Goal: Find specific page/section

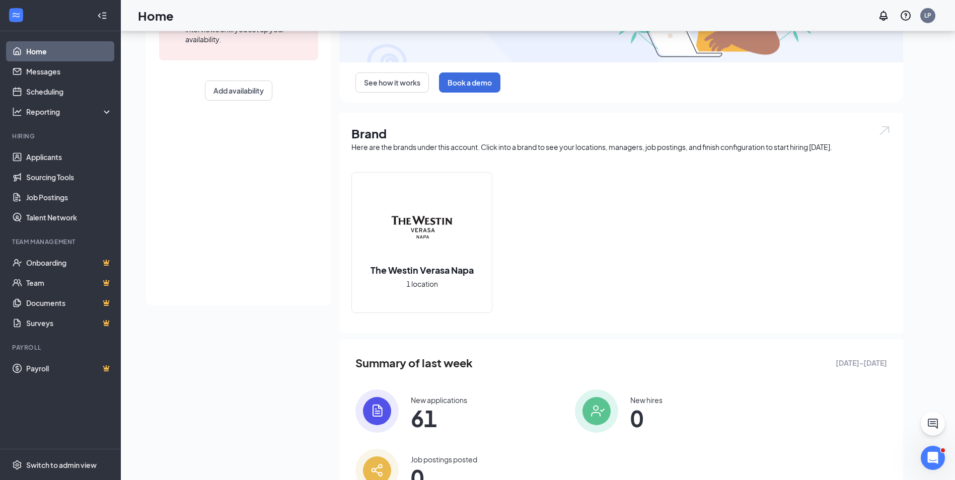
scroll to position [230, 0]
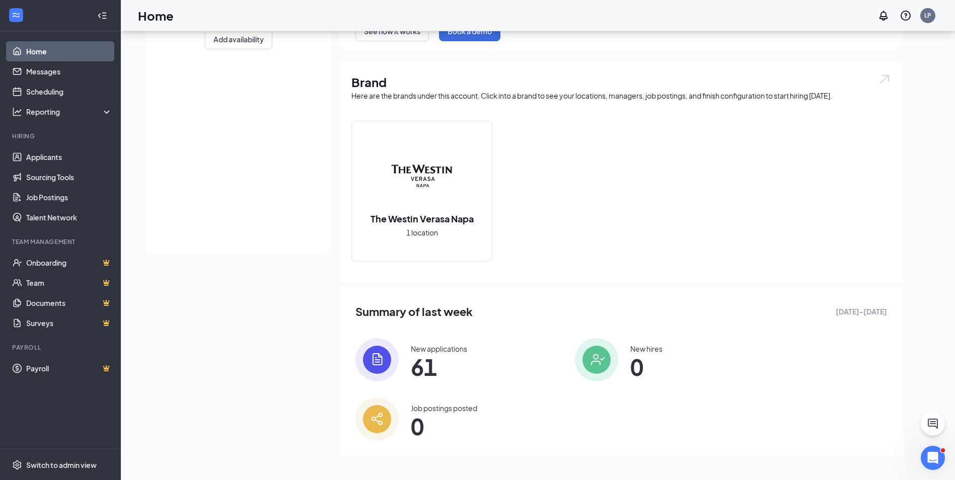
click at [428, 358] on span "61" at bounding box center [439, 367] width 56 height 18
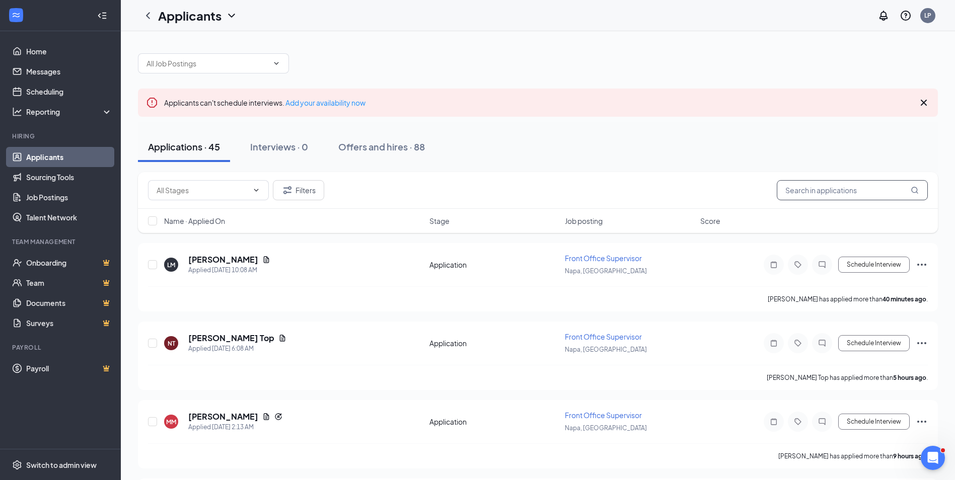
click at [801, 189] on input "text" at bounding box center [852, 190] width 151 height 20
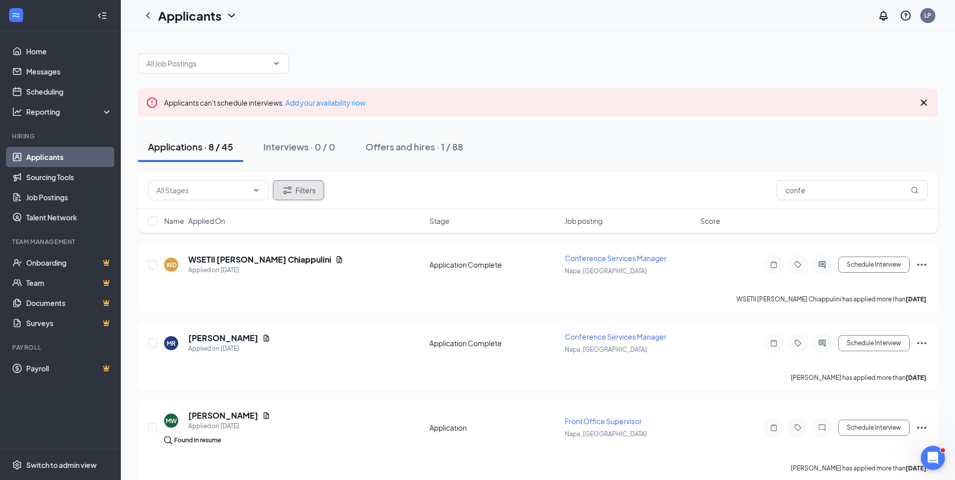
click at [315, 187] on button "Filters" at bounding box center [298, 190] width 51 height 20
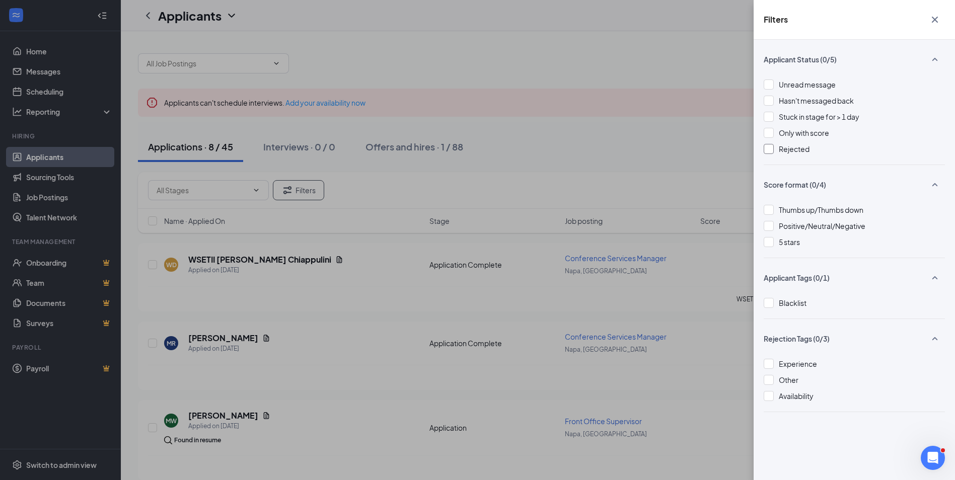
click at [773, 150] on div at bounding box center [769, 149] width 10 height 10
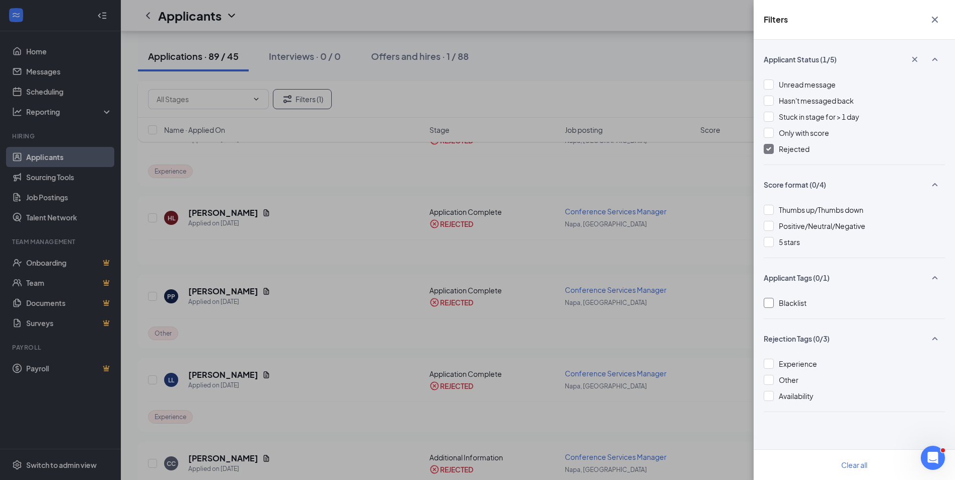
scroll to position [252, 0]
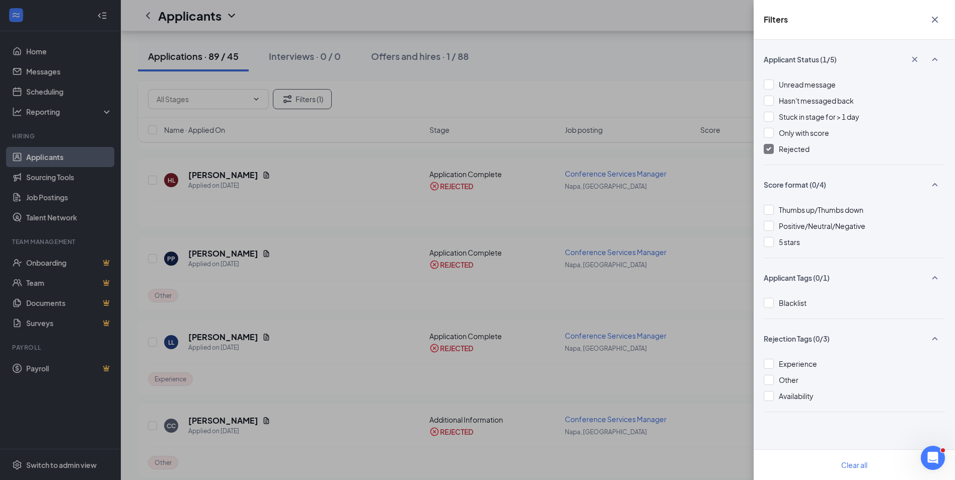
click at [934, 14] on icon "Cross" at bounding box center [935, 20] width 12 height 12
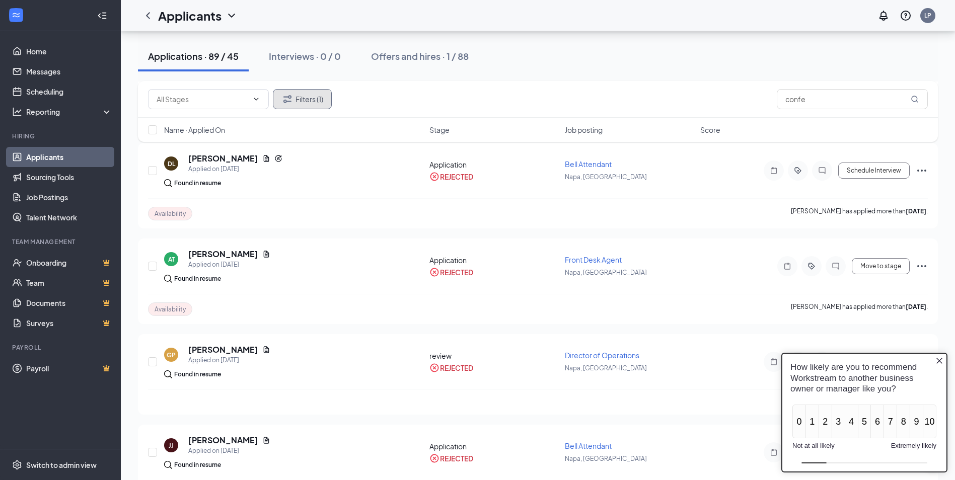
scroll to position [2557, 0]
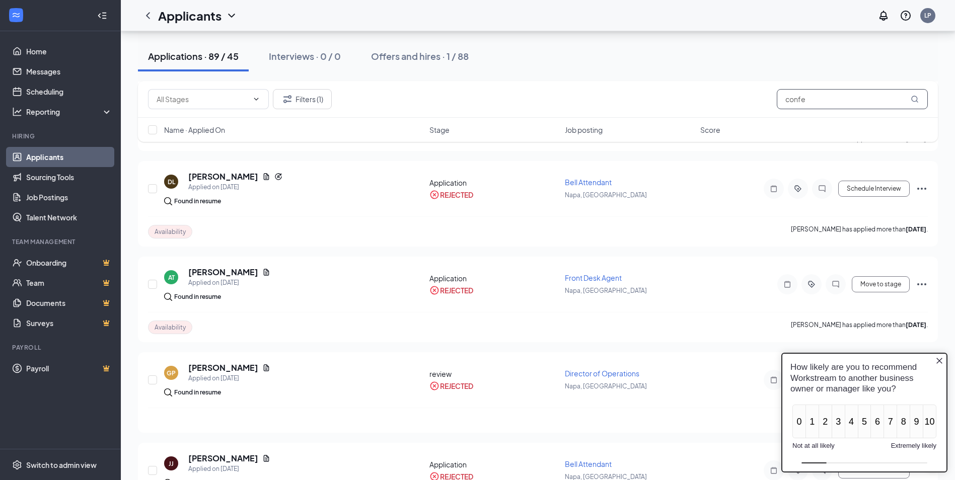
click at [832, 102] on input "confe" at bounding box center [852, 99] width 151 height 20
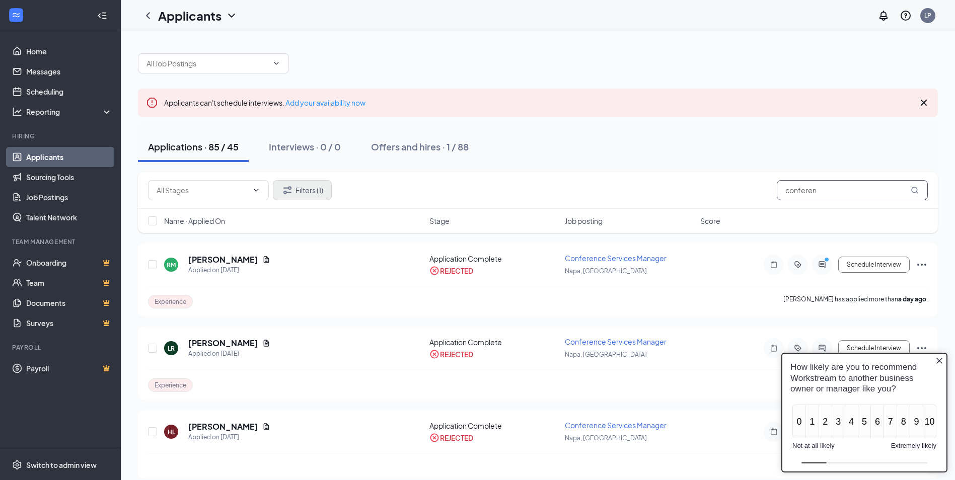
type input "conferen"
click at [305, 188] on button "Filters (1)" at bounding box center [302, 190] width 59 height 20
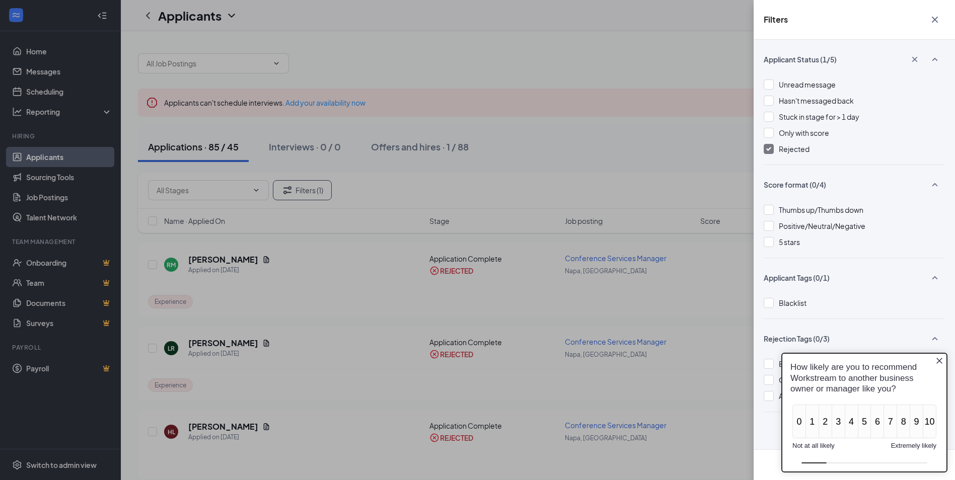
click at [932, 17] on icon "Cross" at bounding box center [935, 20] width 6 height 6
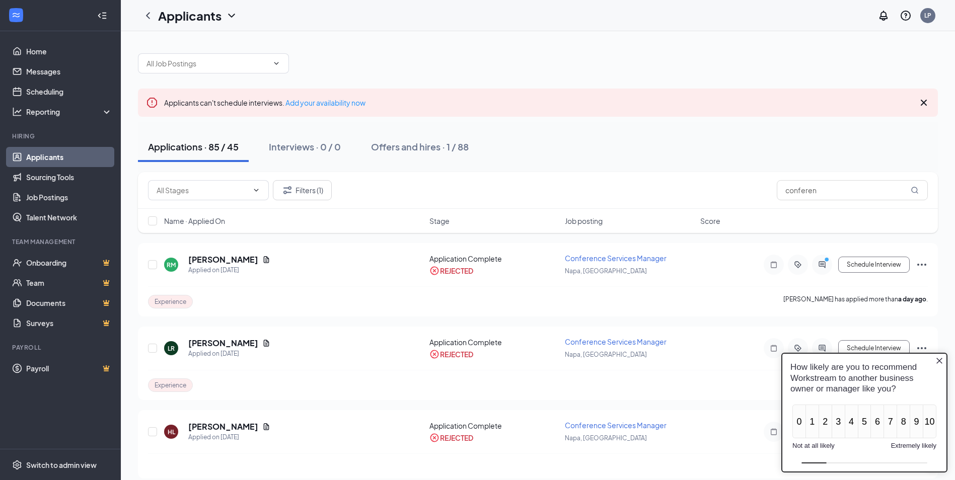
click at [941, 361] on icon "Close button" at bounding box center [939, 361] width 8 height 8
